Goal: Information Seeking & Learning: Learn about a topic

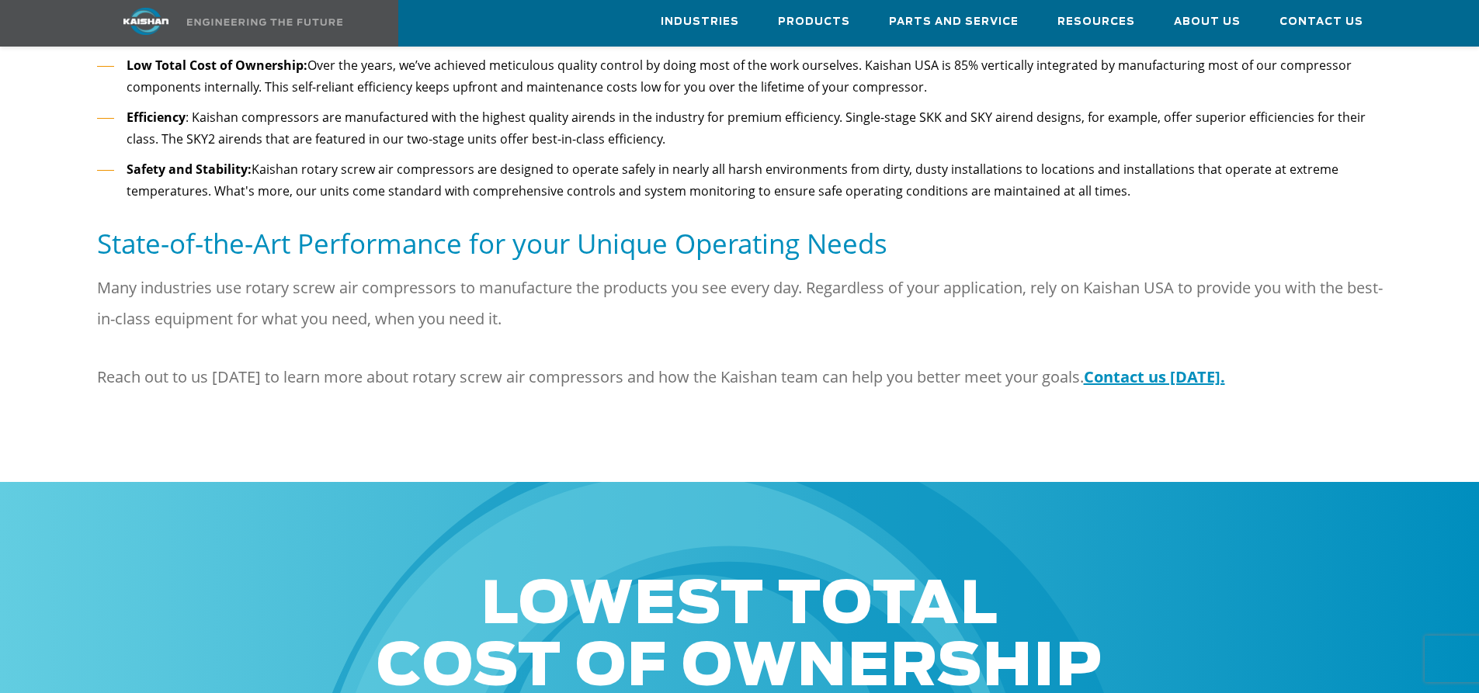
scroll to position [2174, 0]
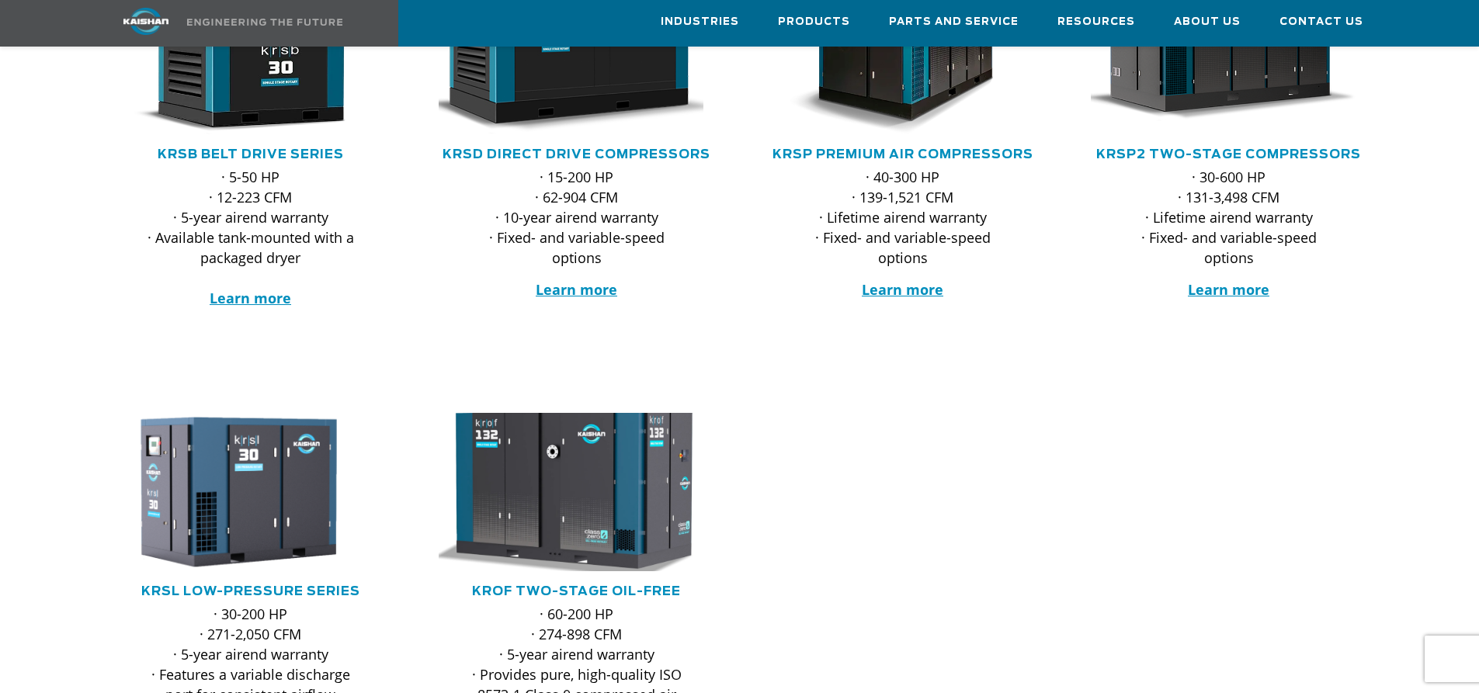
scroll to position [388, 0]
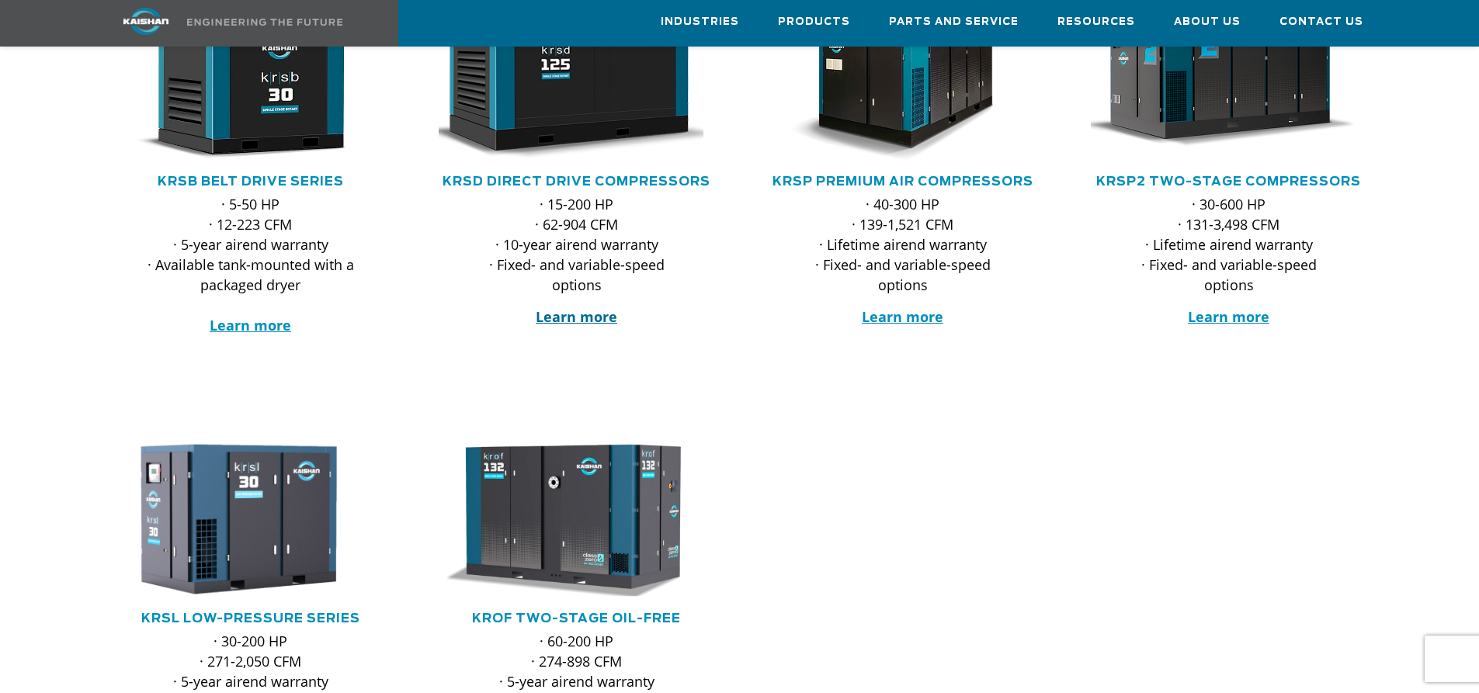
click at [580, 307] on strong "Learn more" at bounding box center [577, 316] width 82 height 19
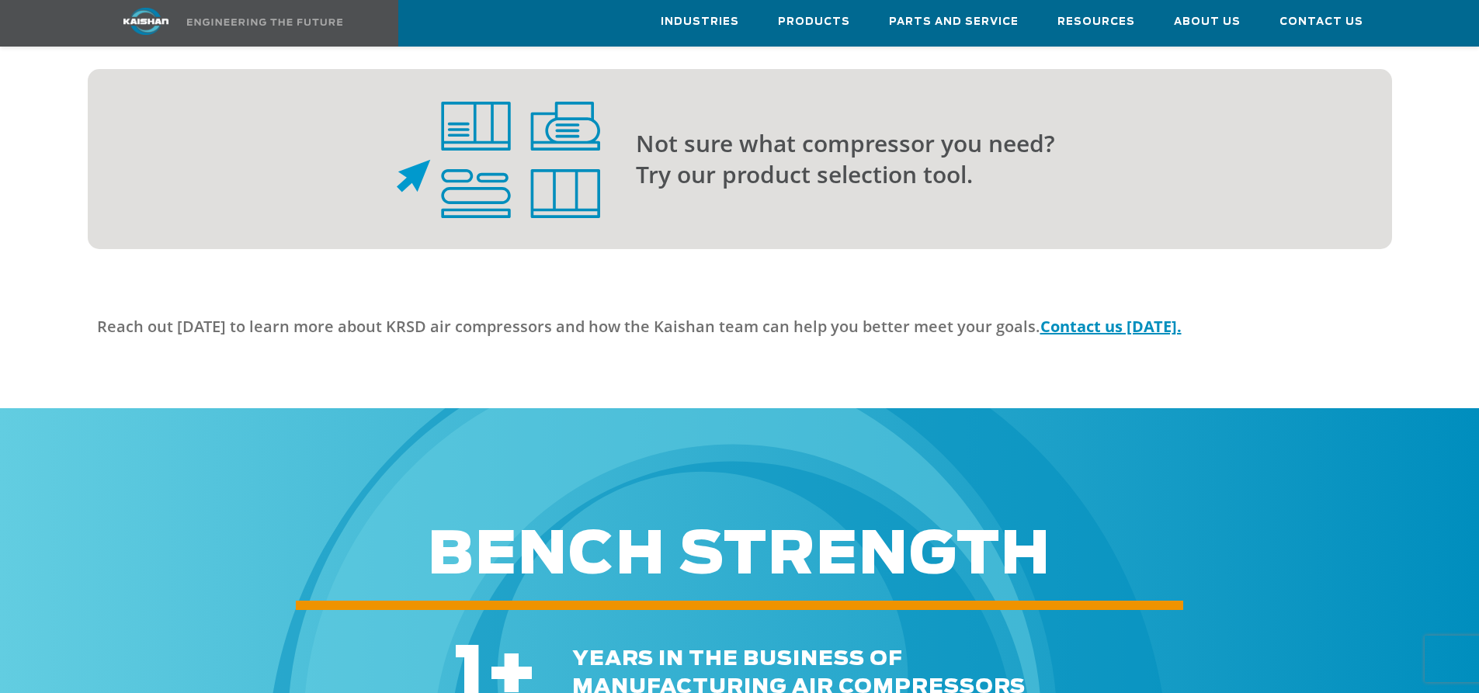
scroll to position [4425, 0]
